Goal: Transaction & Acquisition: Obtain resource

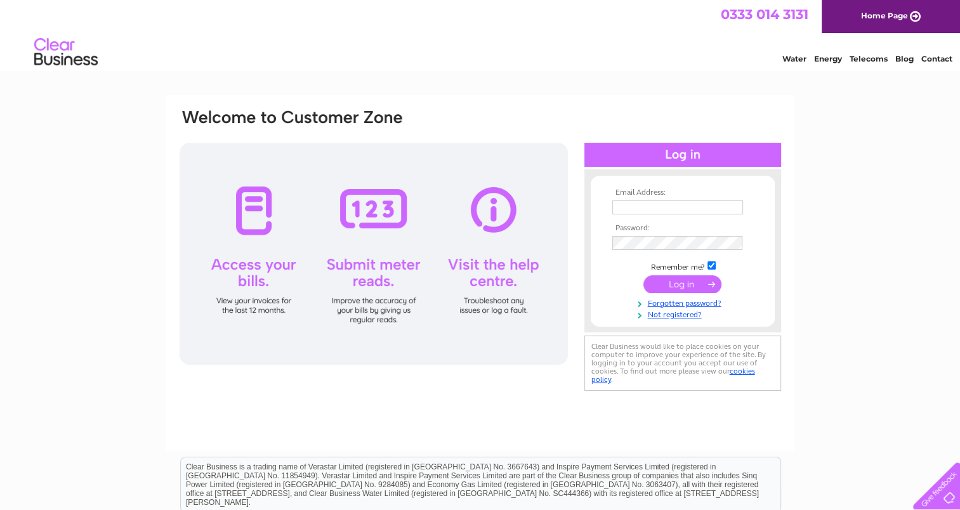
type input "theteam@ehsarc.com"
click at [691, 282] on input "submit" at bounding box center [682, 284] width 78 height 18
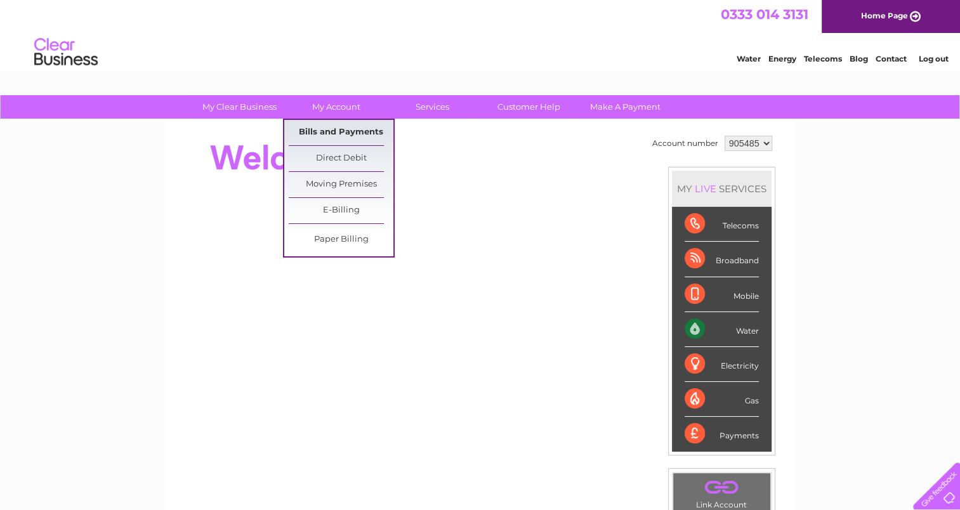
click at [345, 129] on link "Bills and Payments" at bounding box center [341, 132] width 105 height 25
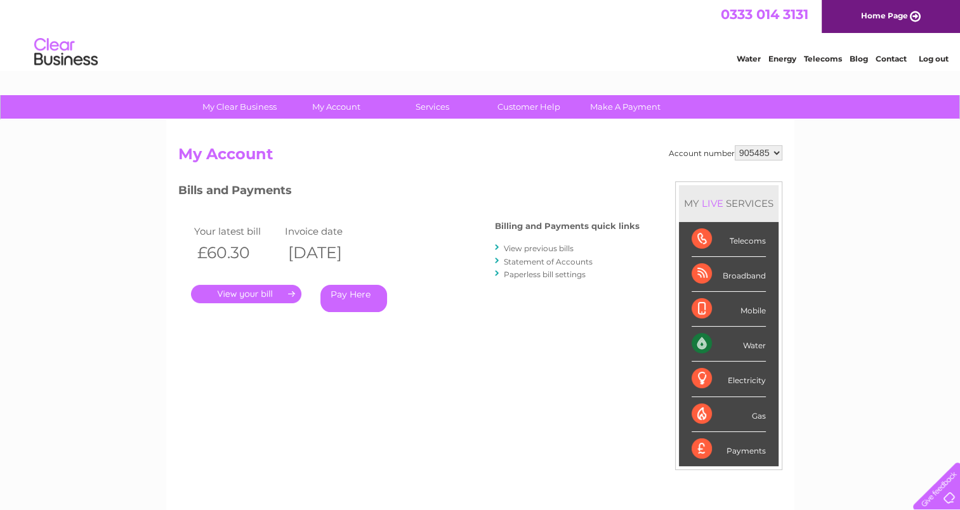
click at [260, 292] on link "." at bounding box center [246, 294] width 110 height 18
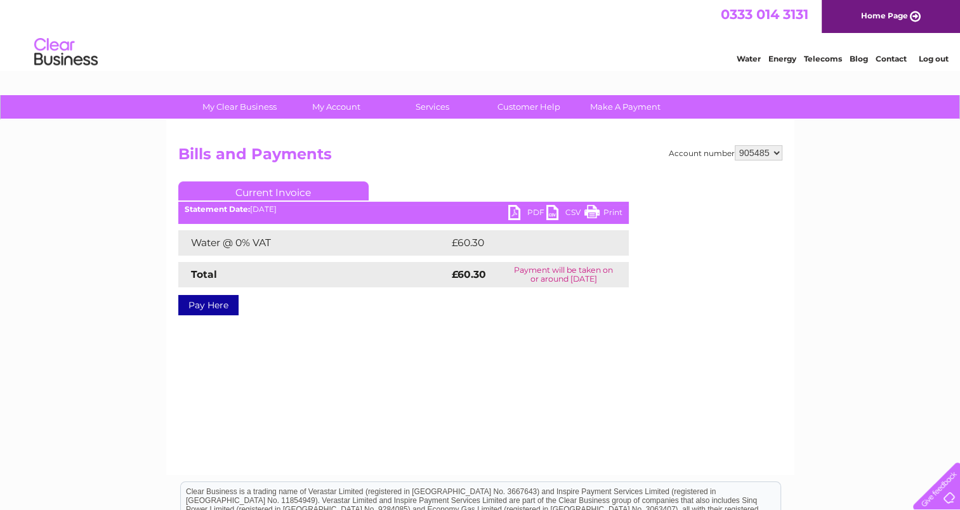
click at [513, 206] on link "PDF" at bounding box center [527, 214] width 38 height 18
click at [924, 57] on link "Log out" at bounding box center [933, 59] width 30 height 10
